Goal: Check status: Check status

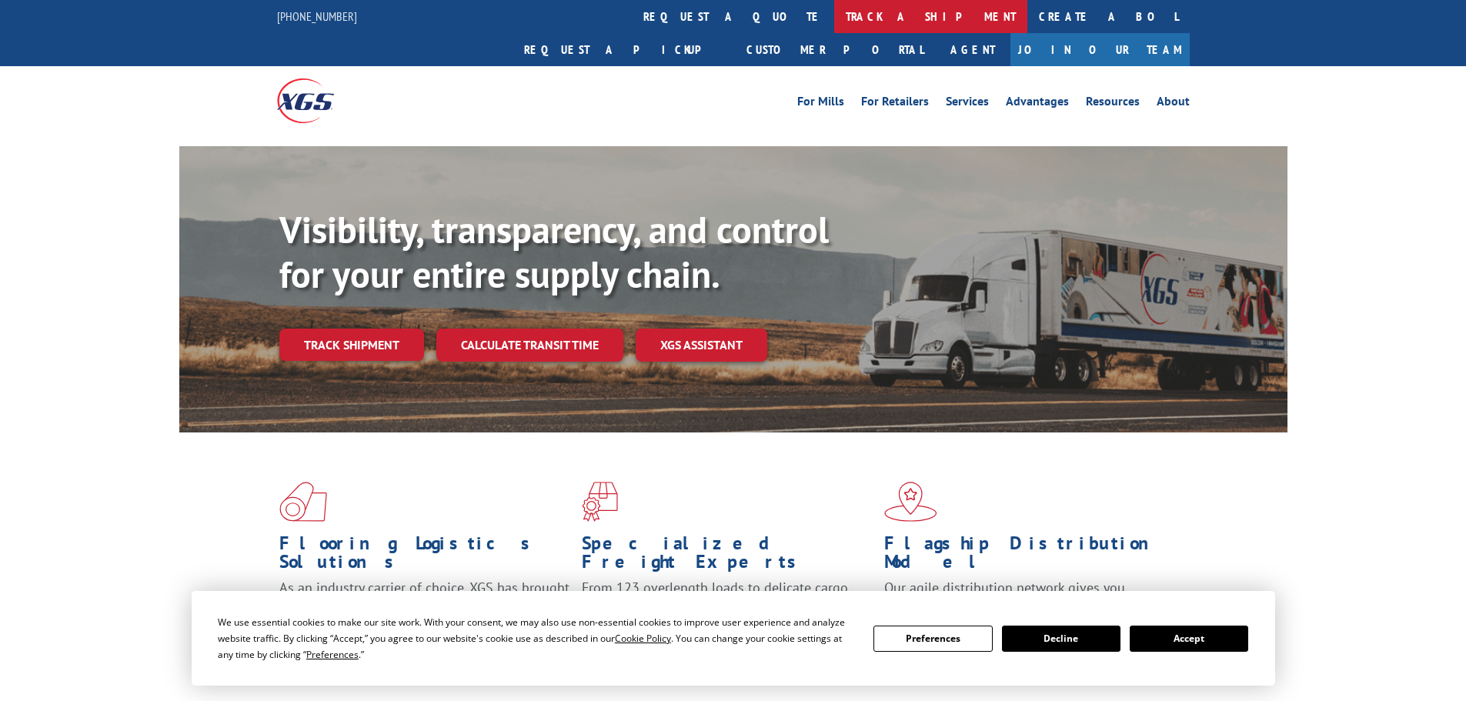
click at [834, 15] on link "track a shipment" at bounding box center [930, 16] width 193 height 33
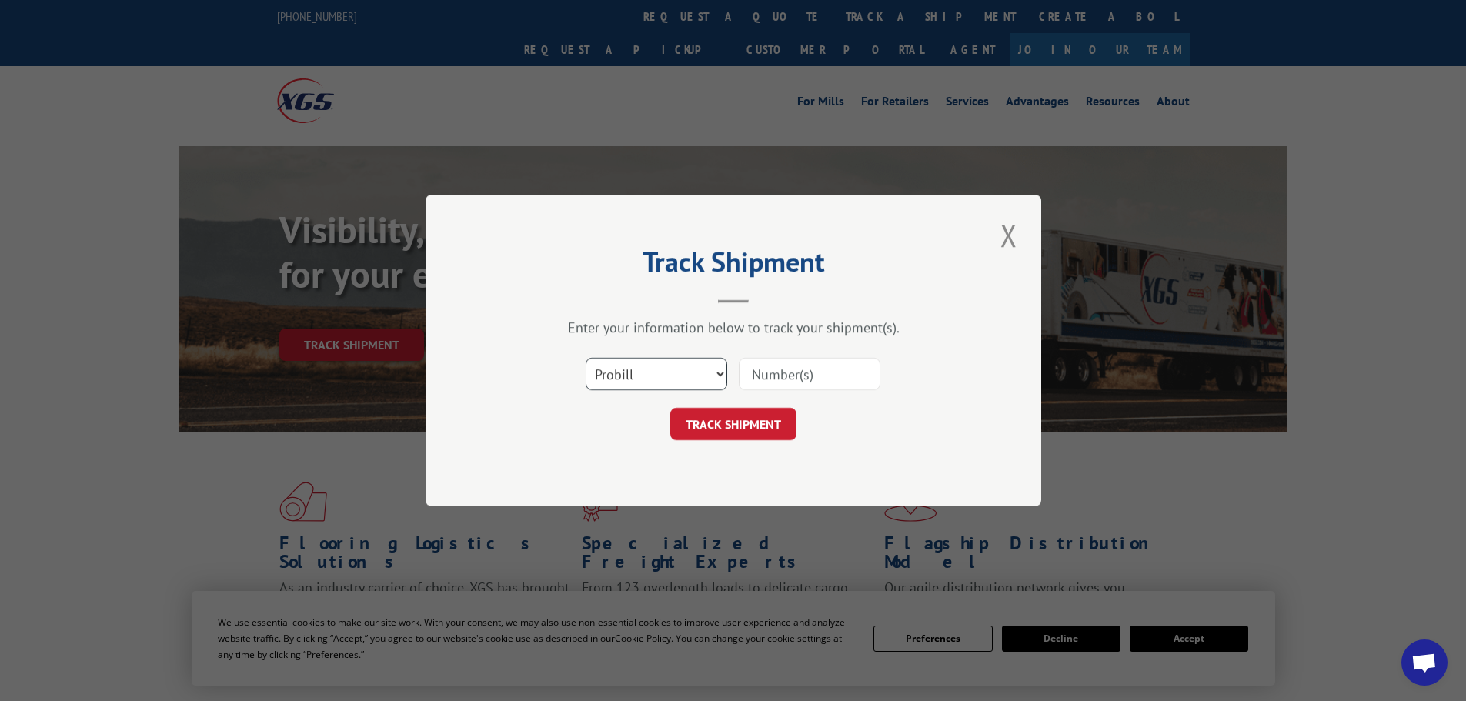
click at [622, 372] on select "Select category... Probill BOL PO" at bounding box center [656, 374] width 142 height 32
select select "bol"
click at [585, 358] on select "Select category... Probill BOL PO" at bounding box center [656, 374] width 142 height 32
click at [768, 378] on input at bounding box center [810, 374] width 142 height 32
paste input "418617"
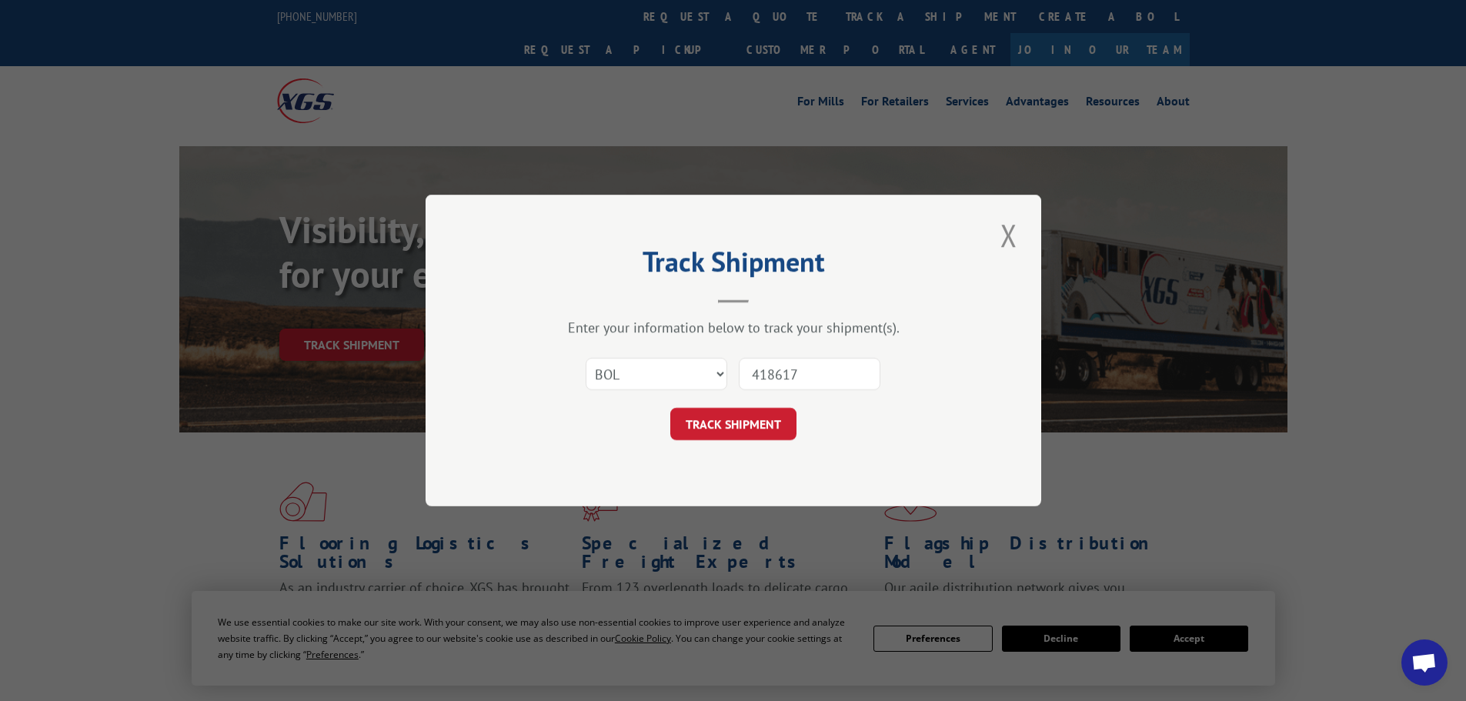
type input "418617"
drag, startPoint x: 739, startPoint y: 444, endPoint x: 737, endPoint y: 433, distance: 11.0
click at [737, 435] on div "Track Shipment Enter your information below to track your shipment(s). Select c…" at bounding box center [732, 351] width 615 height 312
click at [737, 428] on button "TRACK SHIPMENT" at bounding box center [733, 424] width 126 height 32
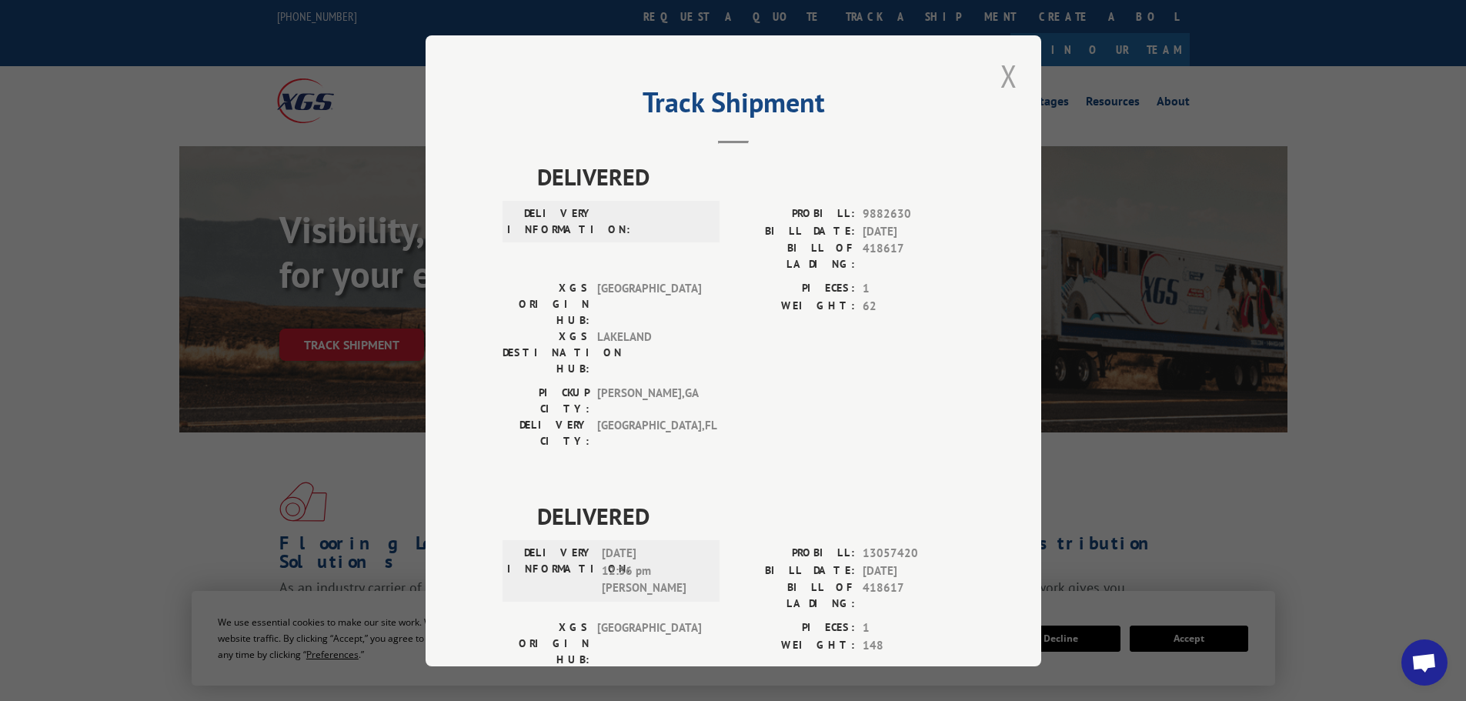
click at [1002, 79] on button "Close modal" at bounding box center [1009, 76] width 26 height 42
